Goal: Information Seeking & Learning: Learn about a topic

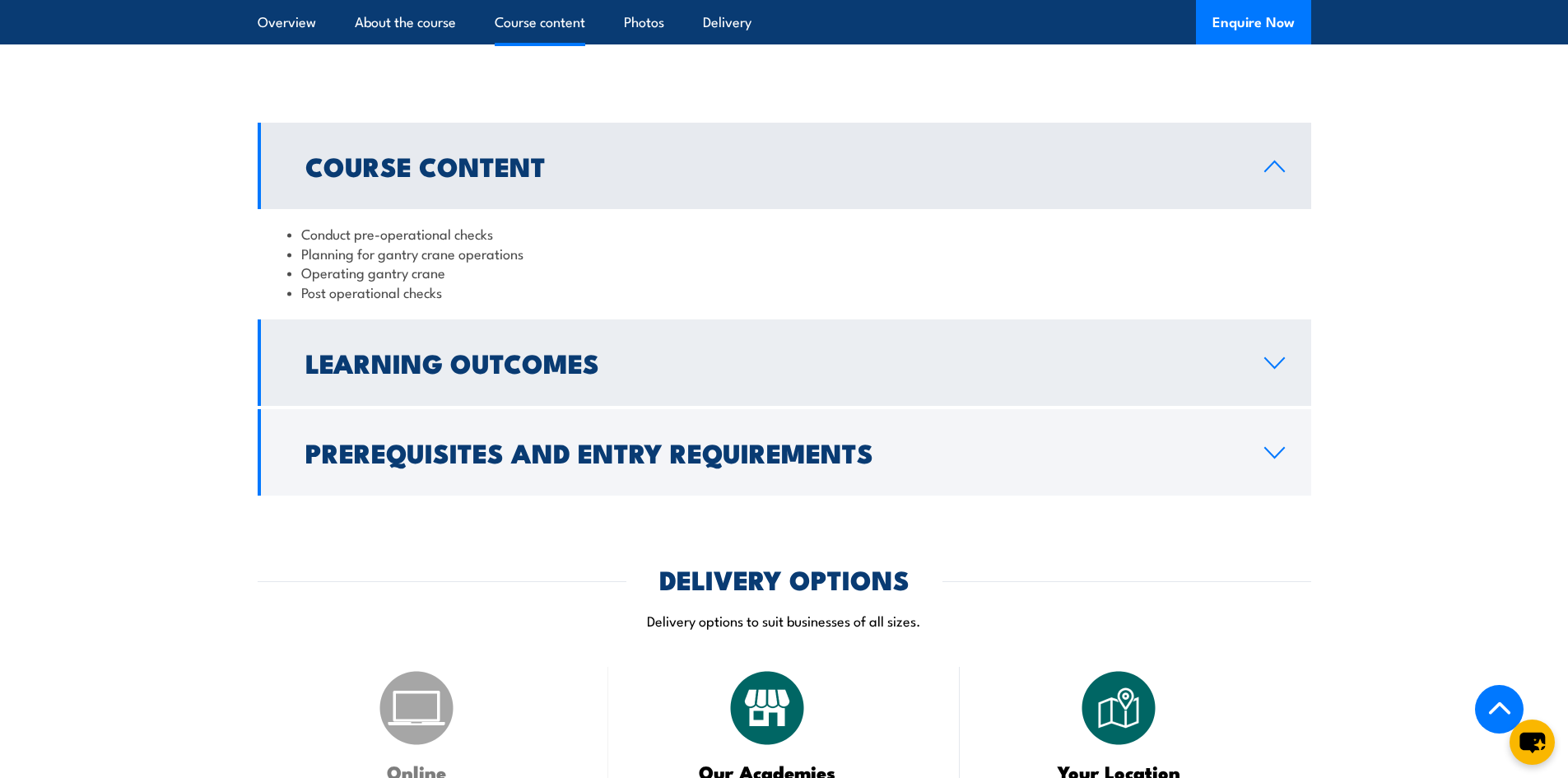
scroll to position [1152, 0]
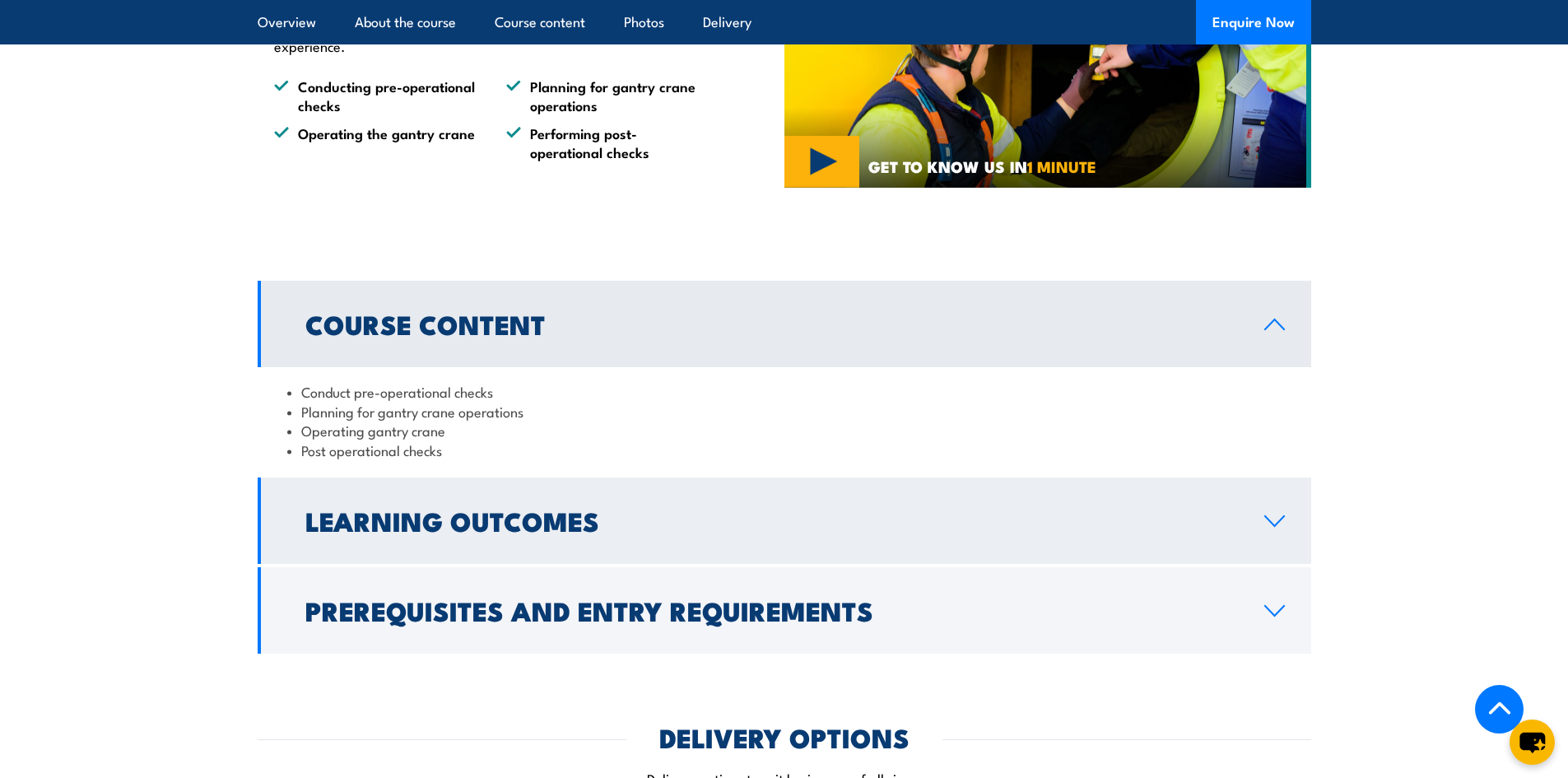
click at [654, 524] on h2 "Learning Outcomes" at bounding box center [771, 519] width 932 height 23
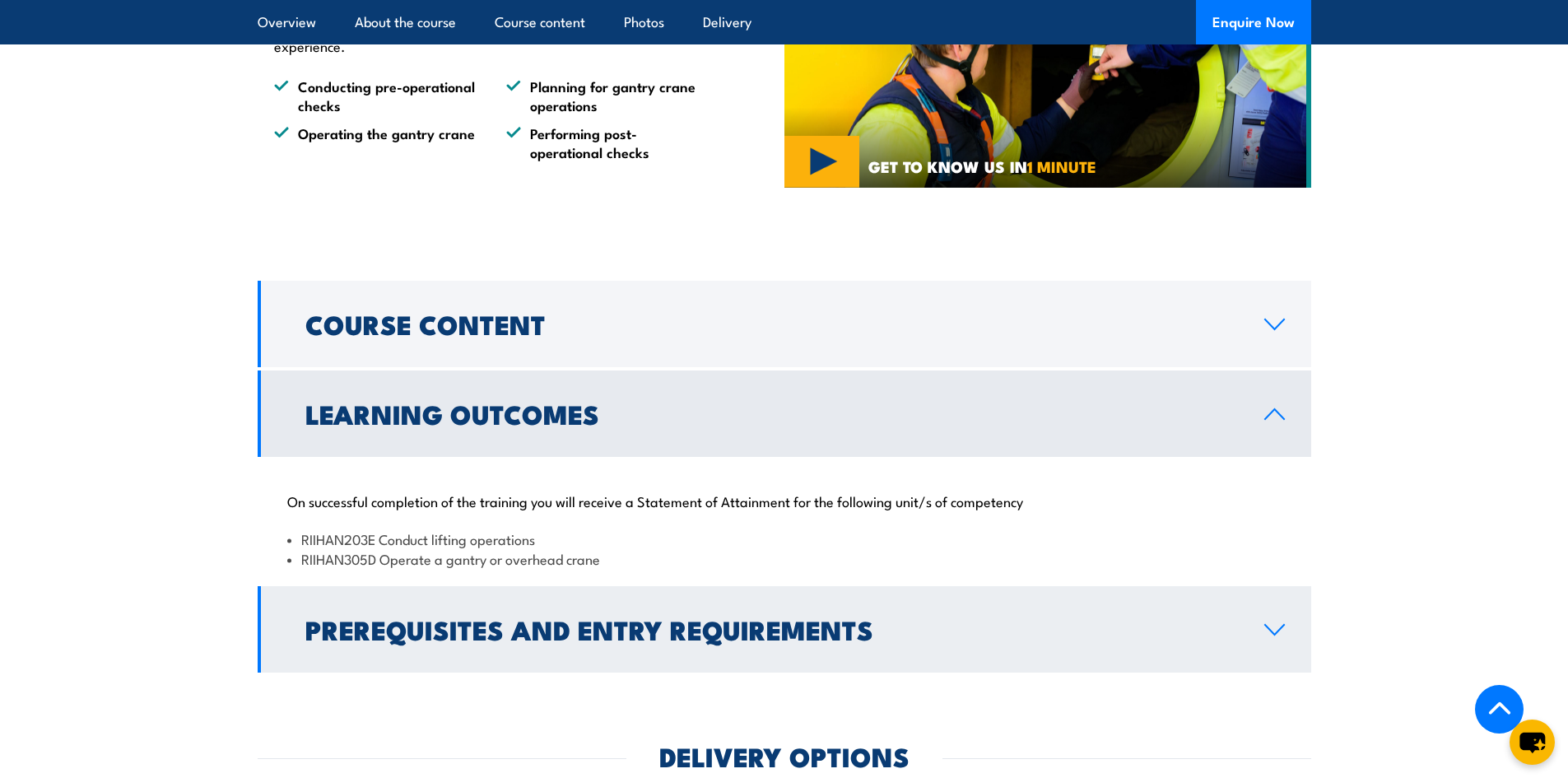
click at [488, 625] on h2 "Prerequisites and Entry Requirements" at bounding box center [771, 628] width 932 height 23
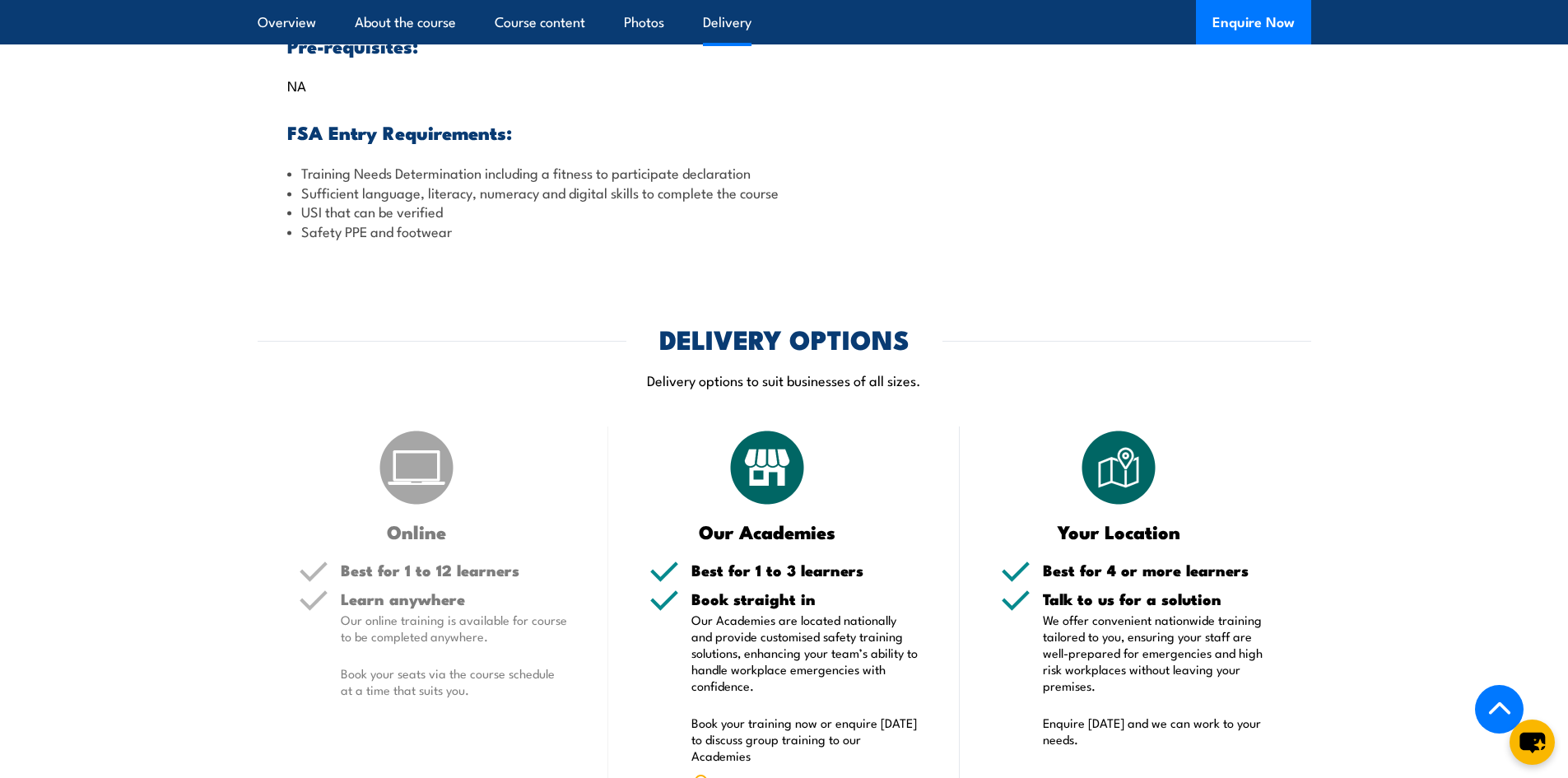
scroll to position [1893, 0]
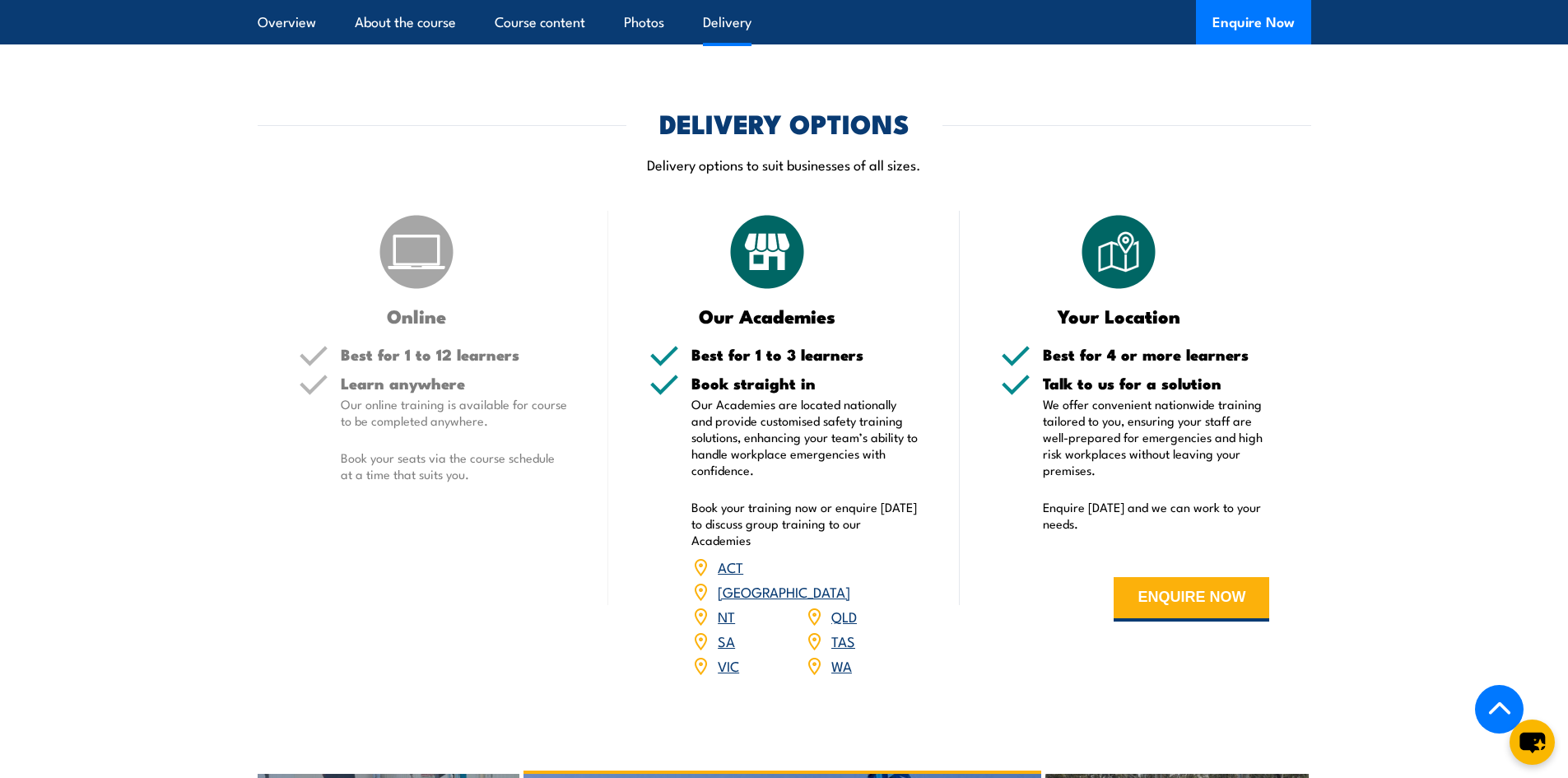
click at [843, 606] on link "QLD" at bounding box center [844, 616] width 25 height 20
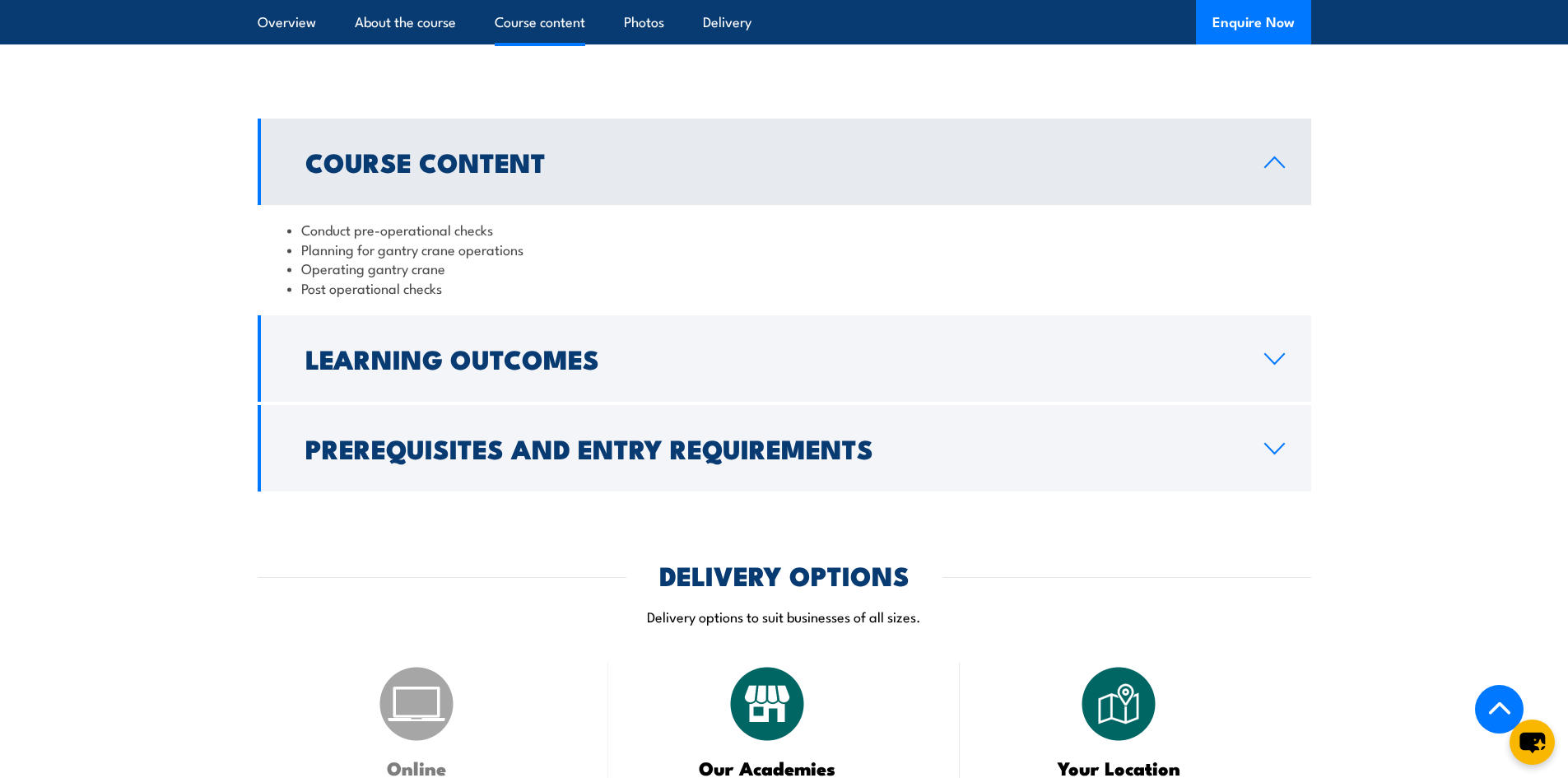
scroll to position [1316, 0]
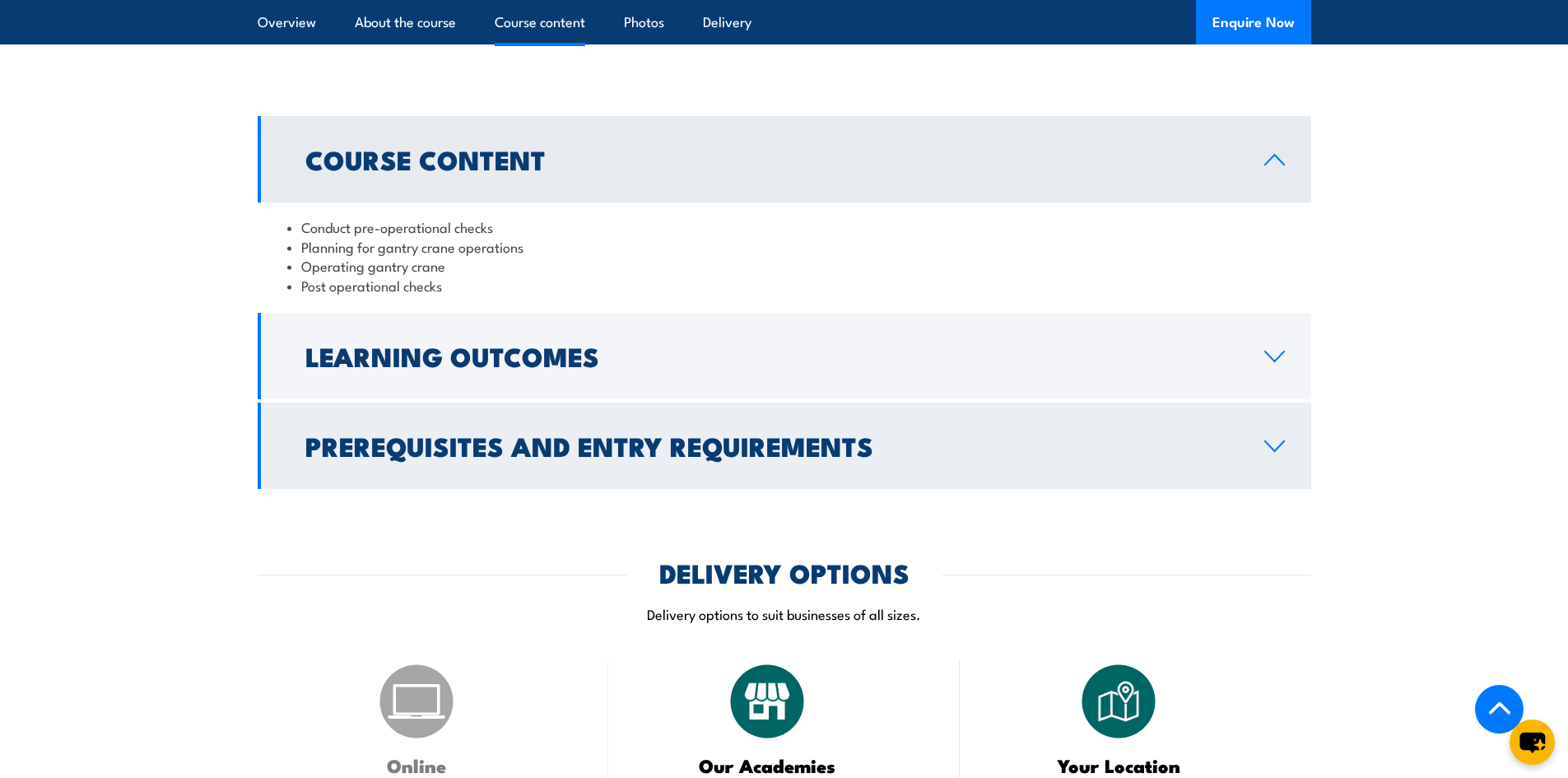
click at [560, 457] on h2 "Prerequisites and Entry Requirements" at bounding box center [771, 445] width 932 height 23
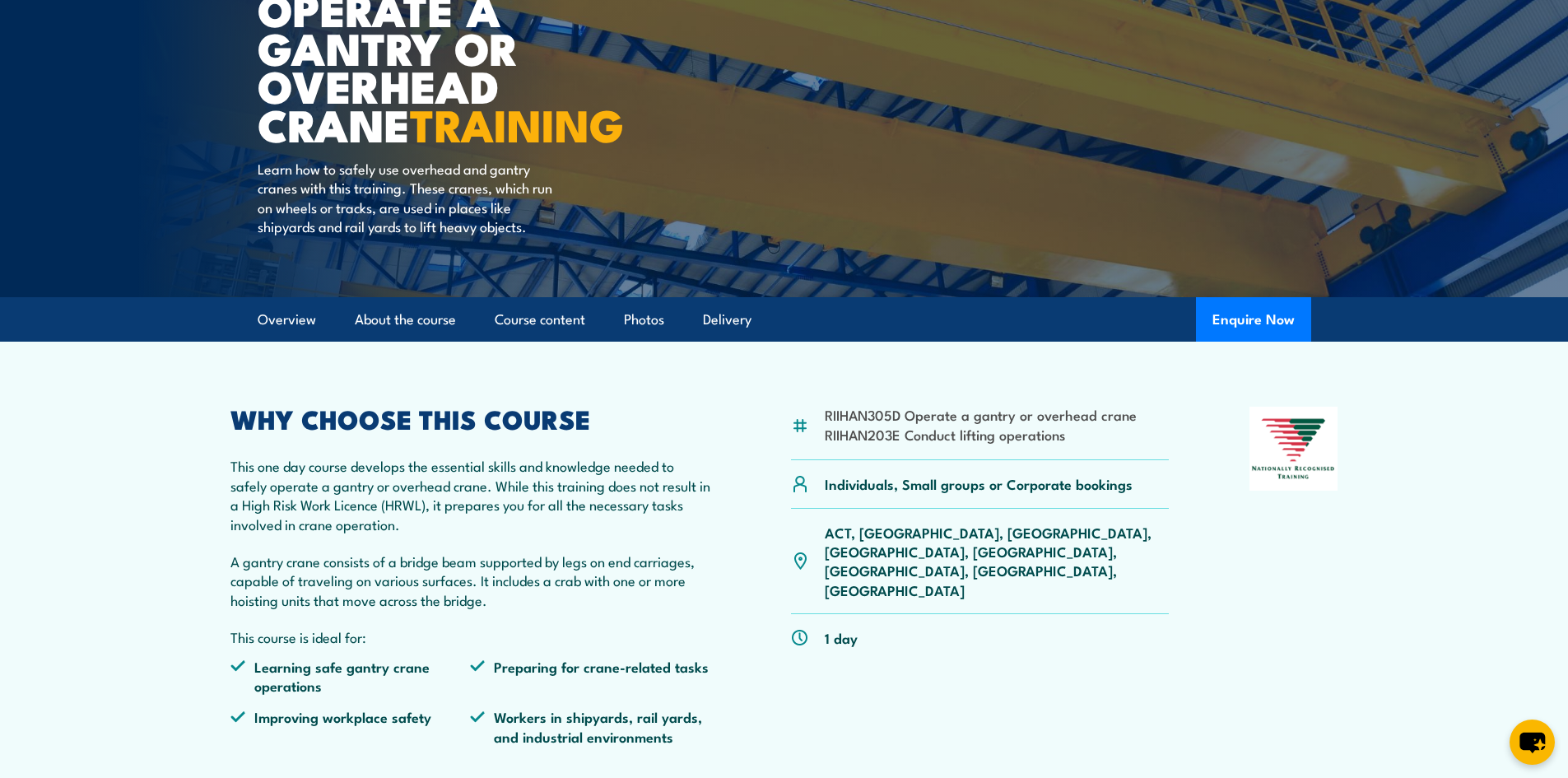
scroll to position [0, 0]
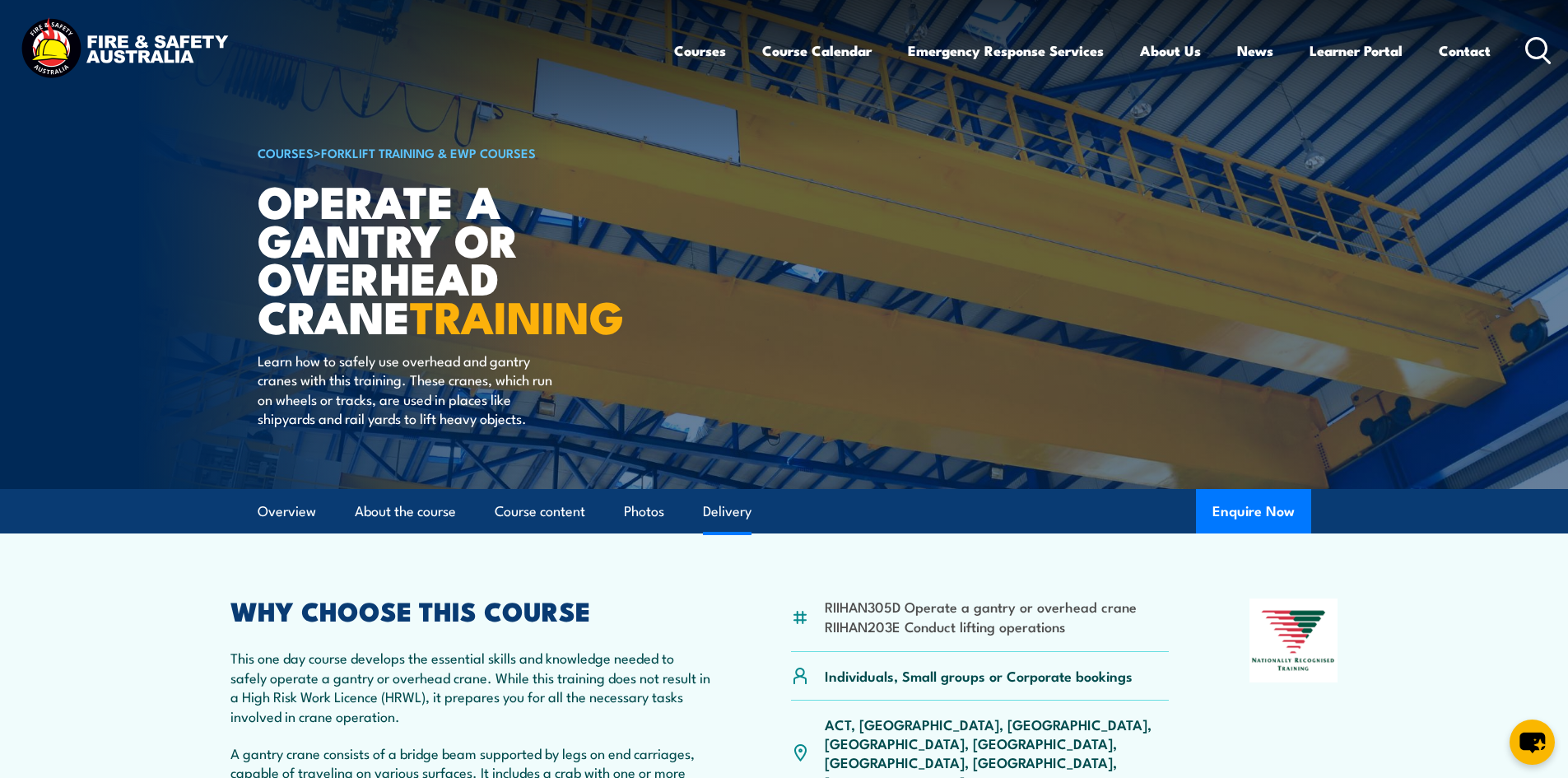
click at [719, 511] on link "Delivery" at bounding box center [726, 511] width 48 height 44
click at [1469, 52] on link "Contact" at bounding box center [1464, 51] width 52 height 44
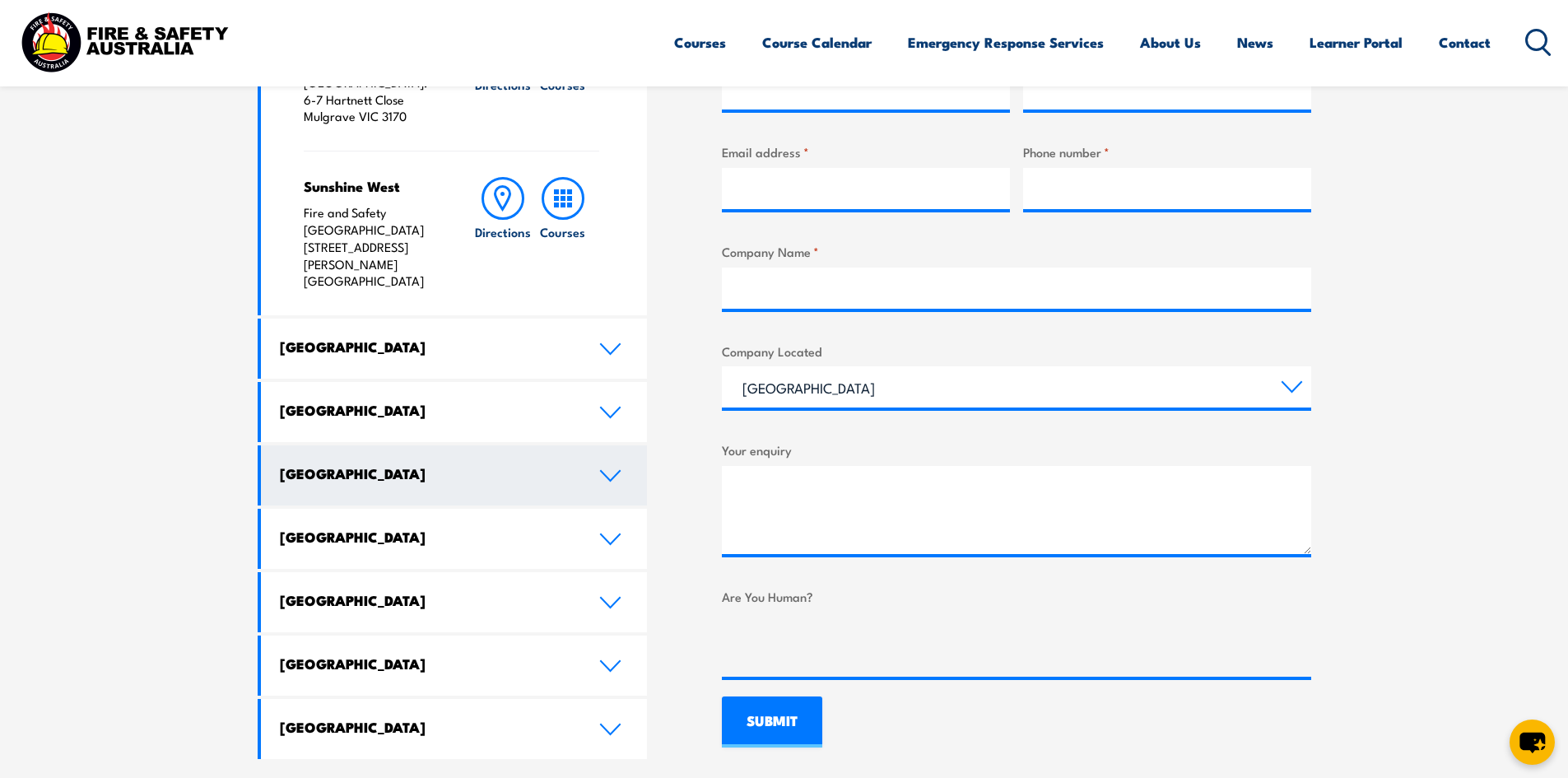
scroll to position [741, 0]
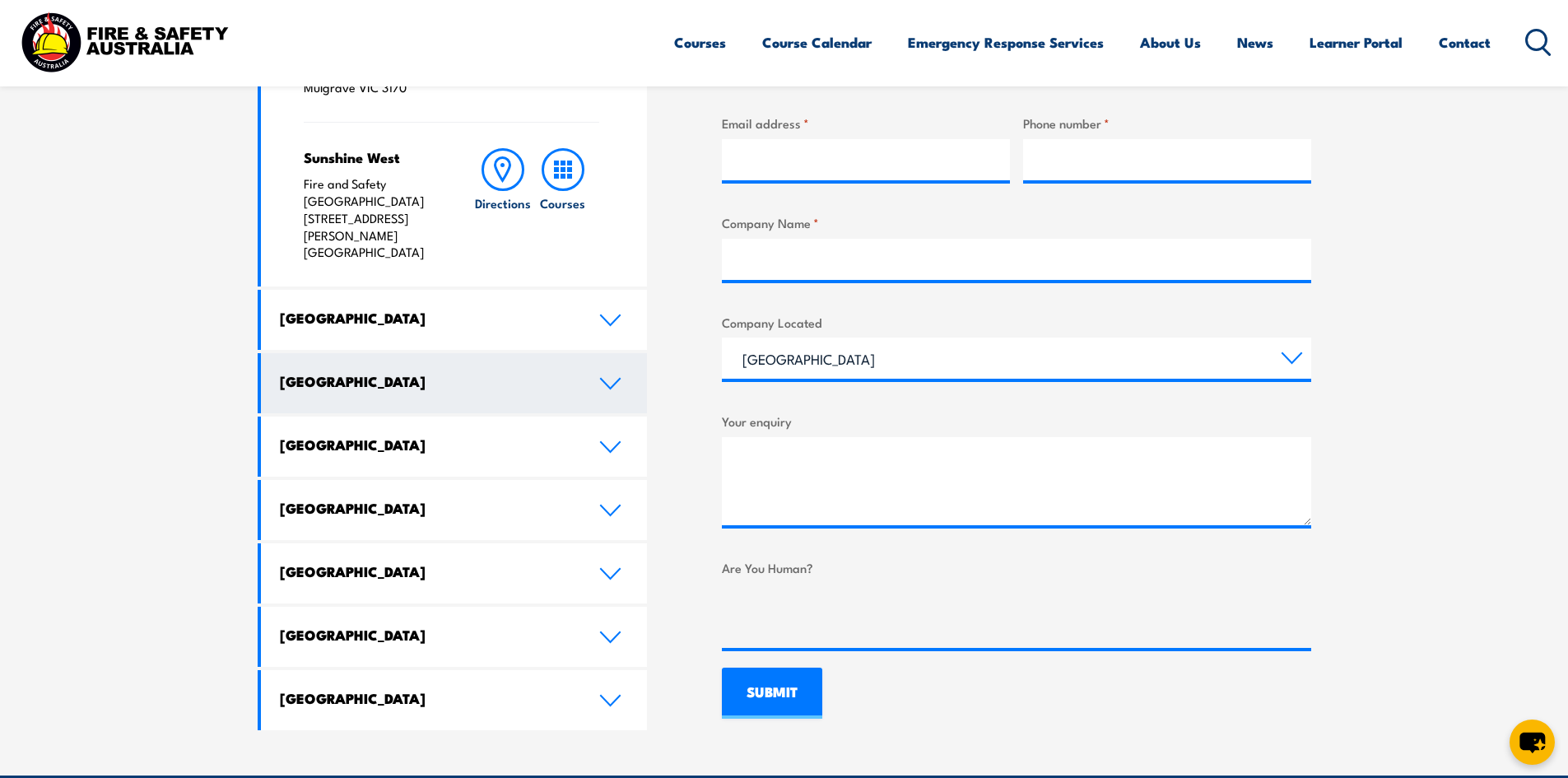
click at [460, 372] on h4 "[GEOGRAPHIC_DATA]" at bounding box center [427, 381] width 295 height 18
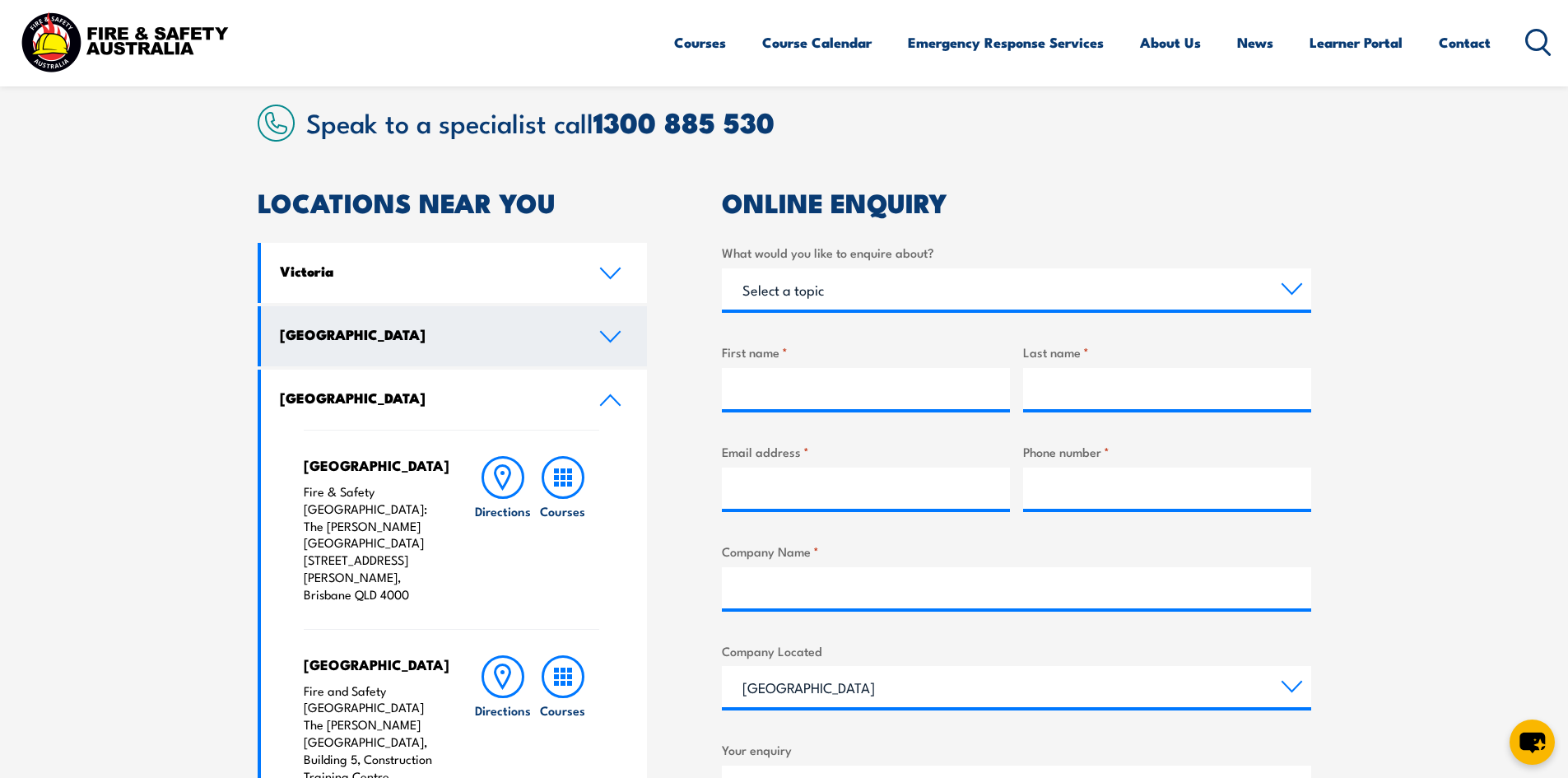
scroll to position [411, 0]
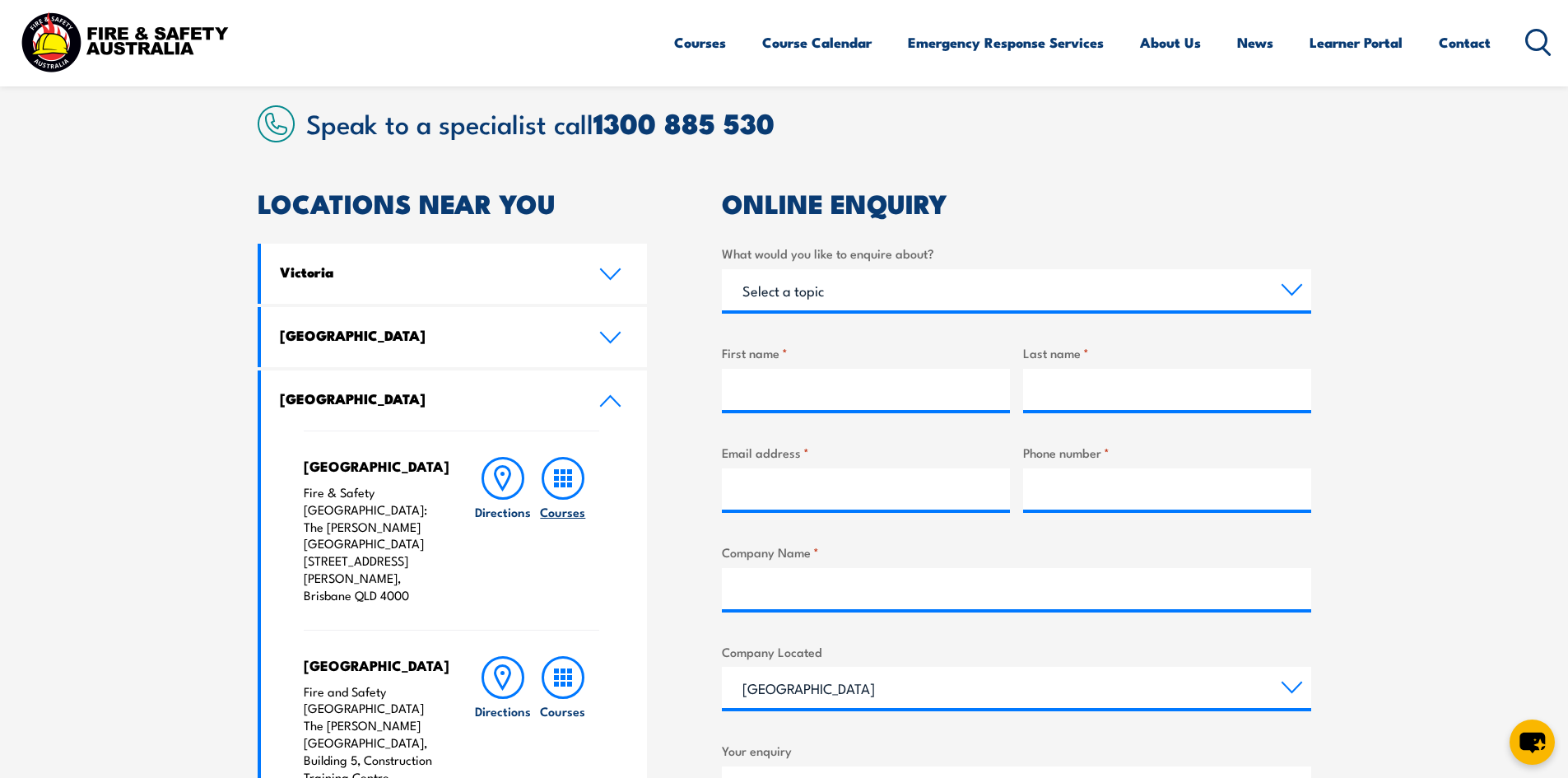
click at [564, 506] on h6 "Courses" at bounding box center [563, 511] width 45 height 17
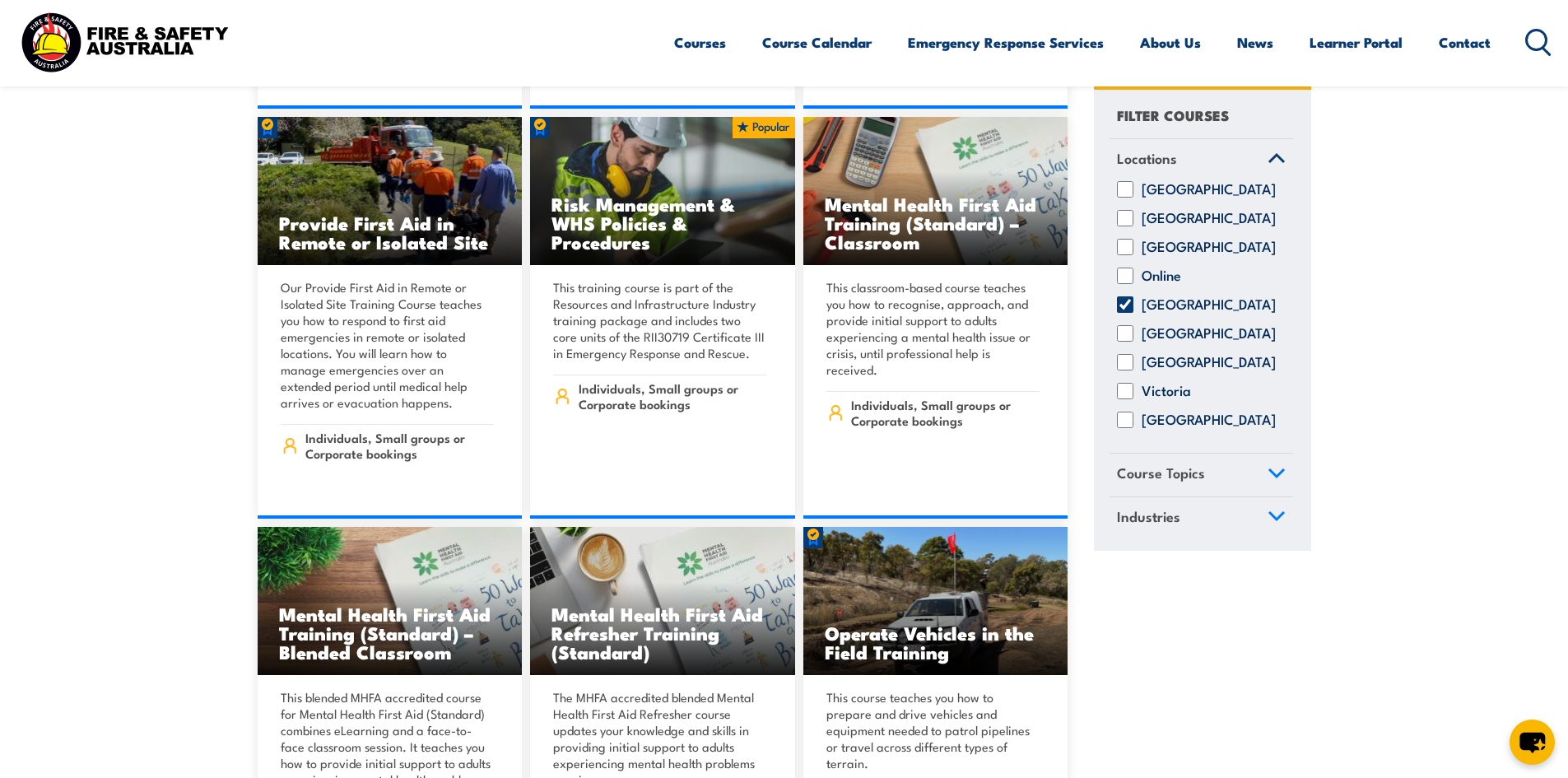
scroll to position [8970, 0]
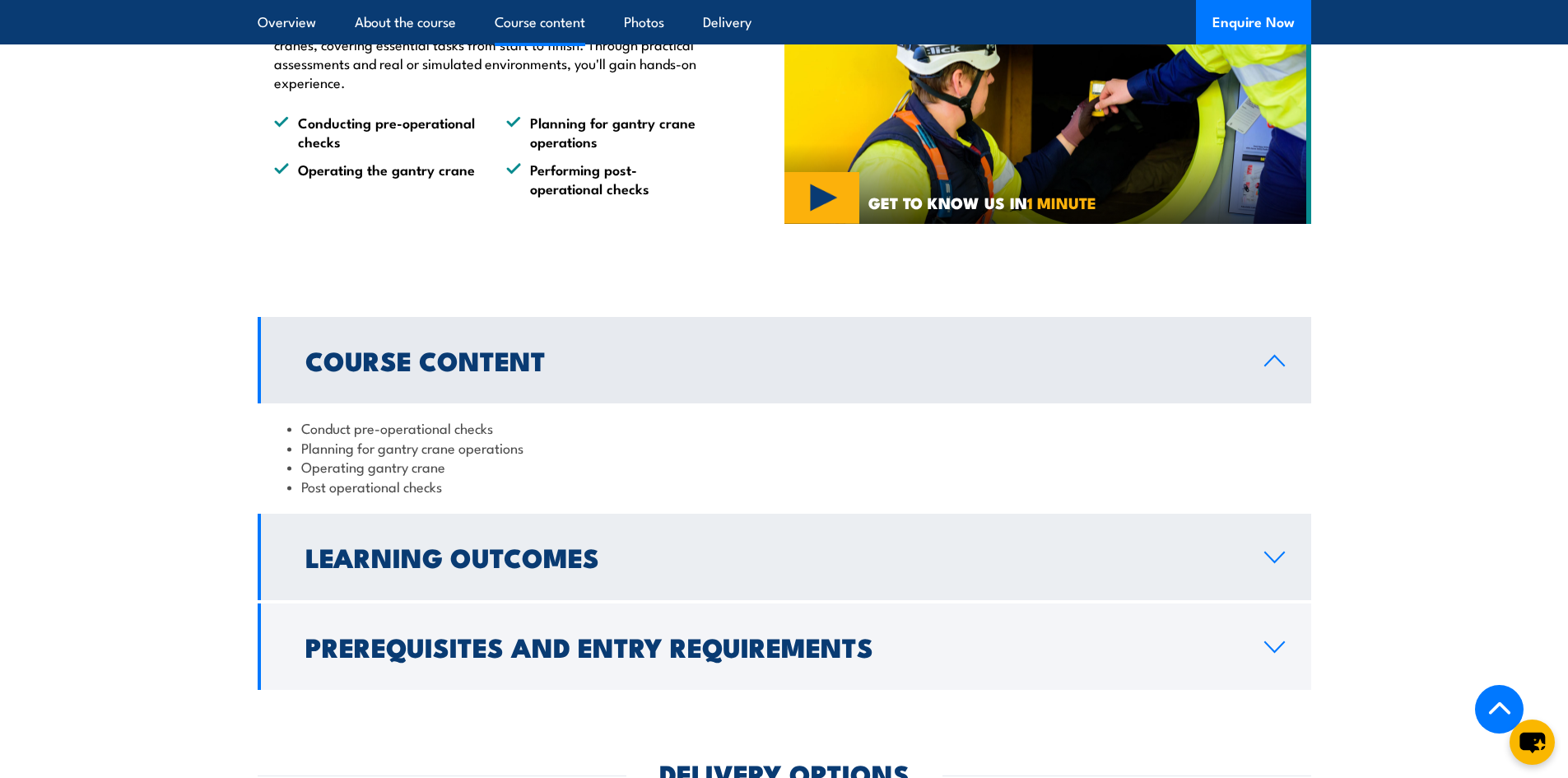
scroll to position [1353, 0]
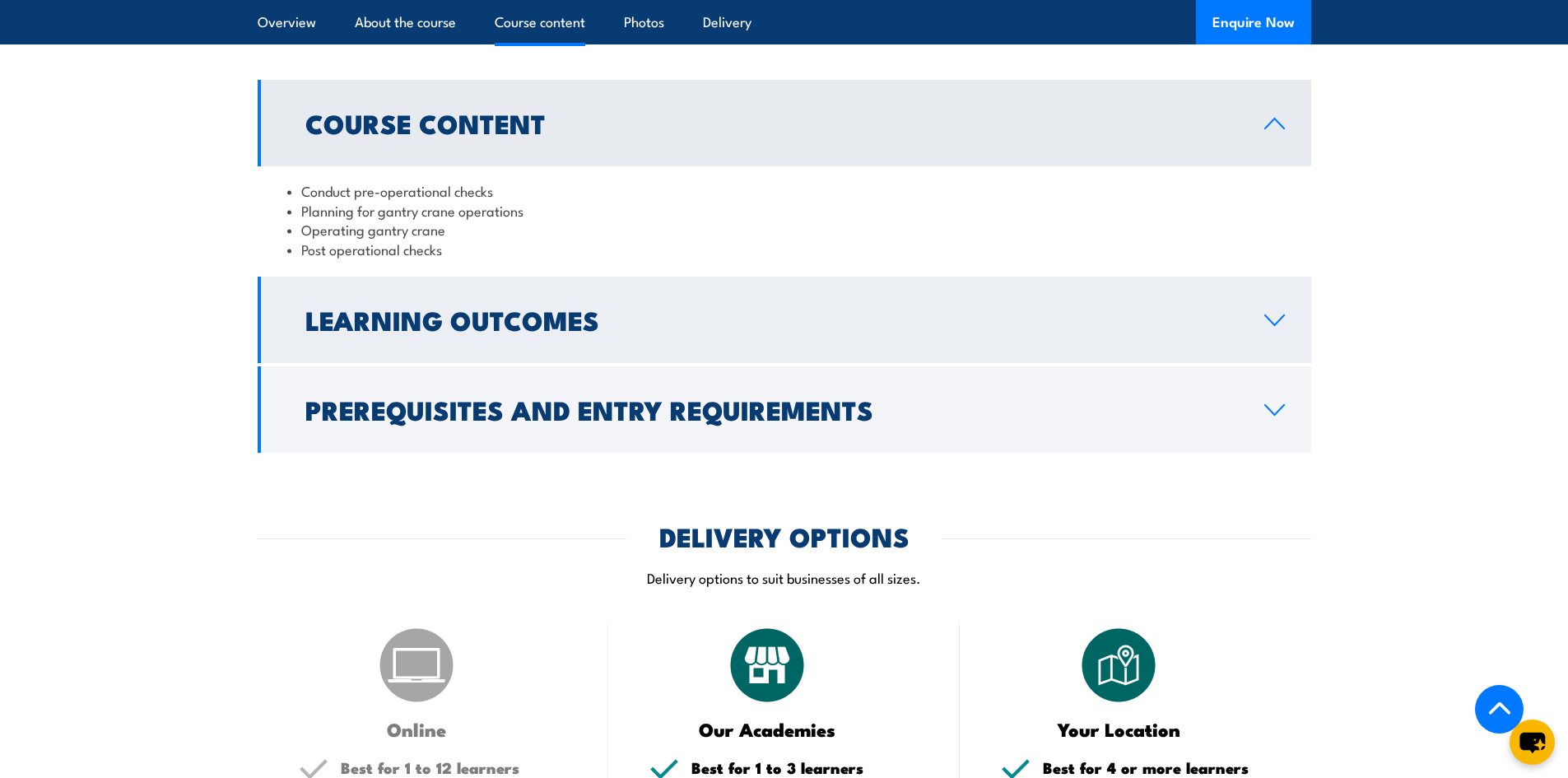
click at [445, 318] on h2 "Learning Outcomes" at bounding box center [771, 319] width 932 height 23
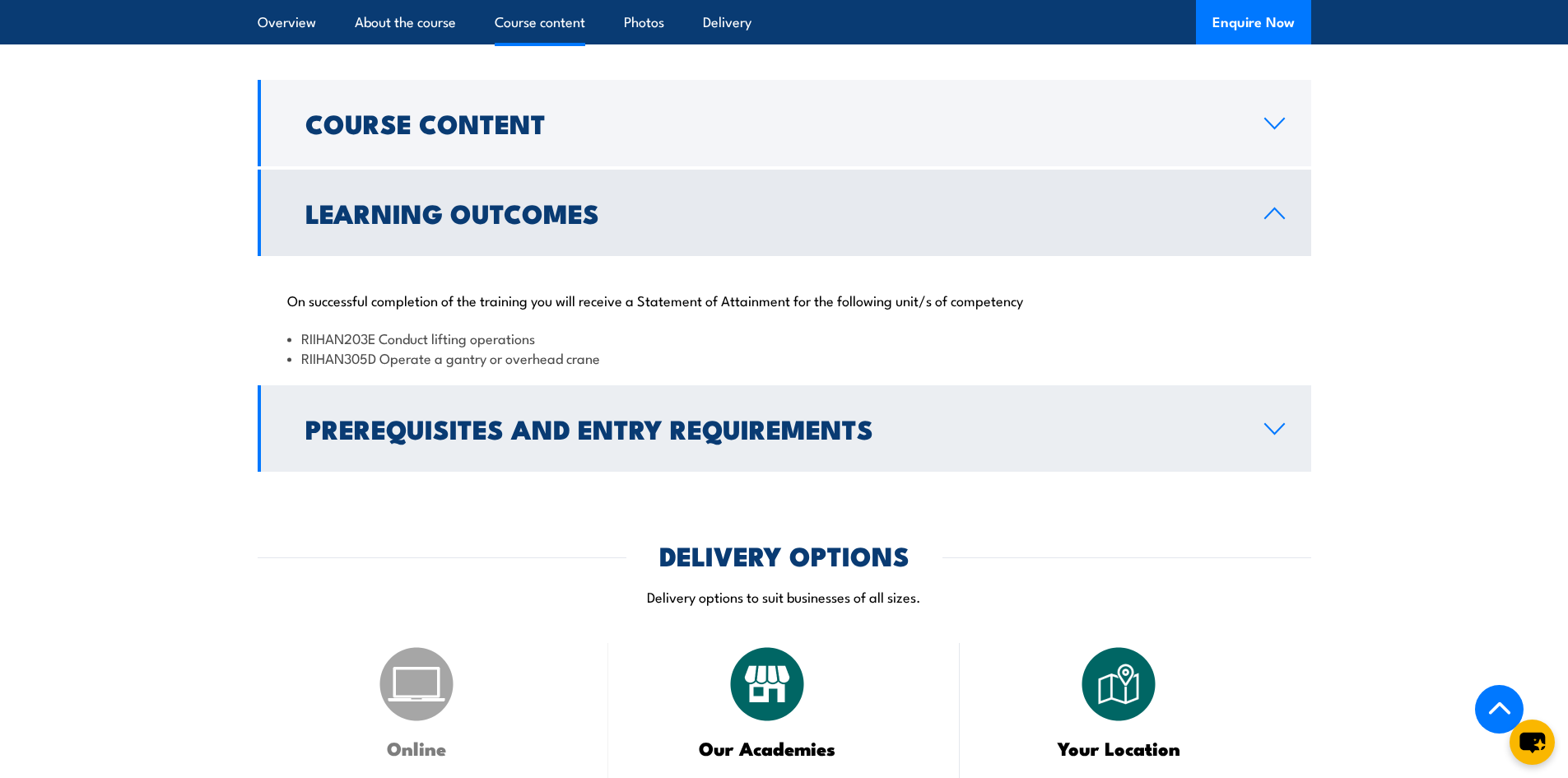
click at [442, 439] on h2 "Prerequisites and Entry Requirements" at bounding box center [771, 428] width 932 height 23
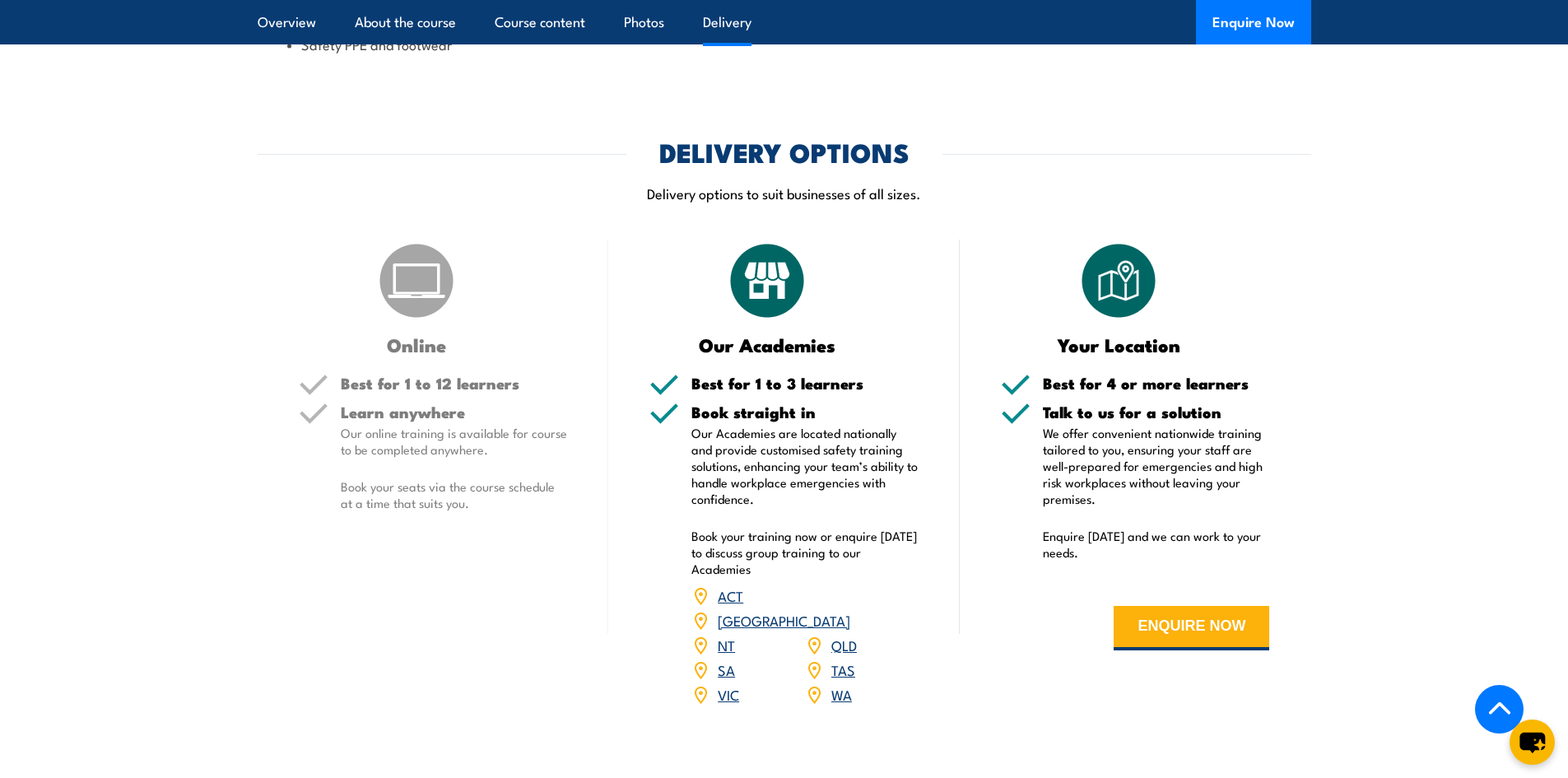
scroll to position [1847, 0]
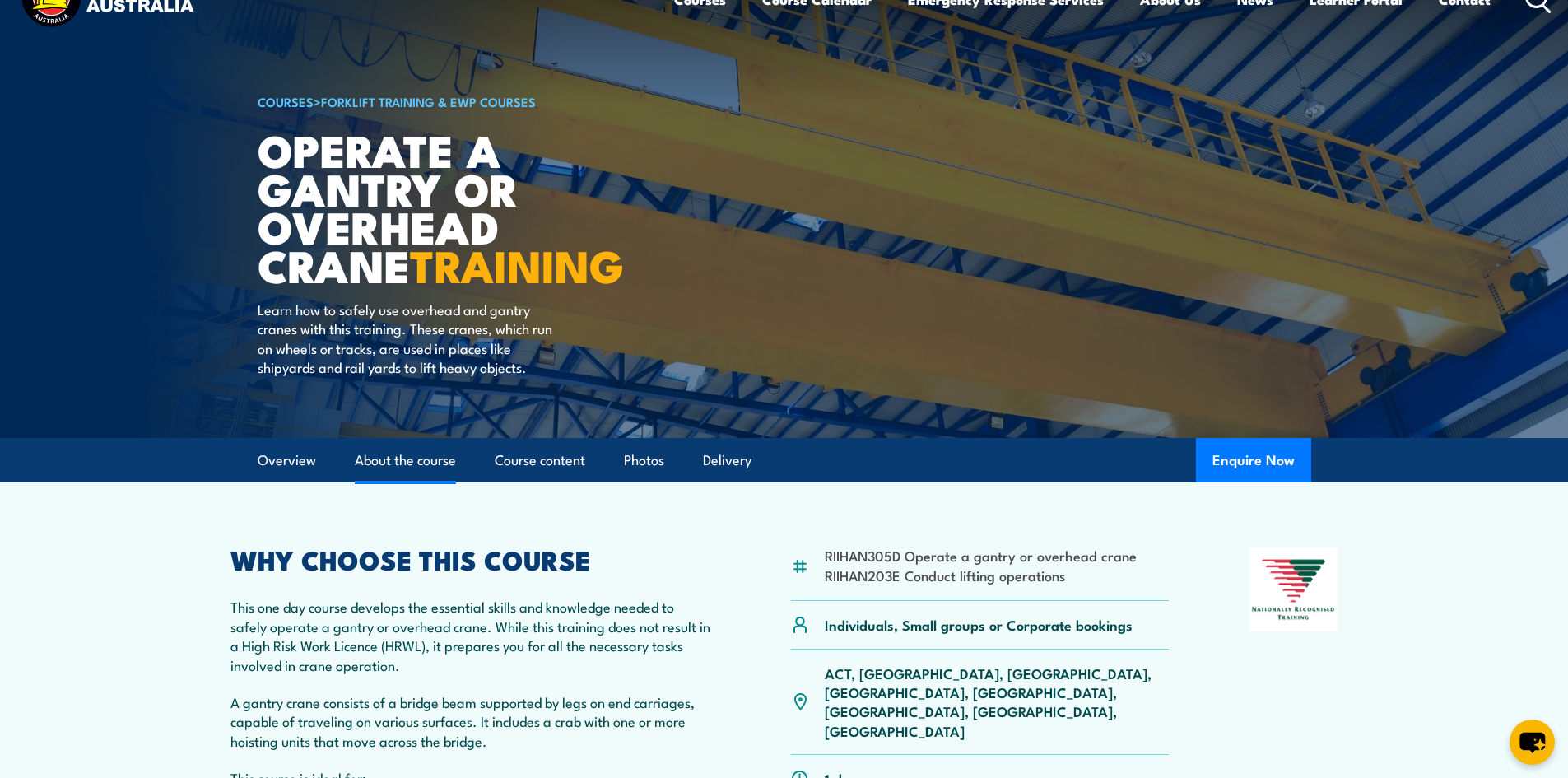
scroll to position [36, 0]
